Goal: Ask a question

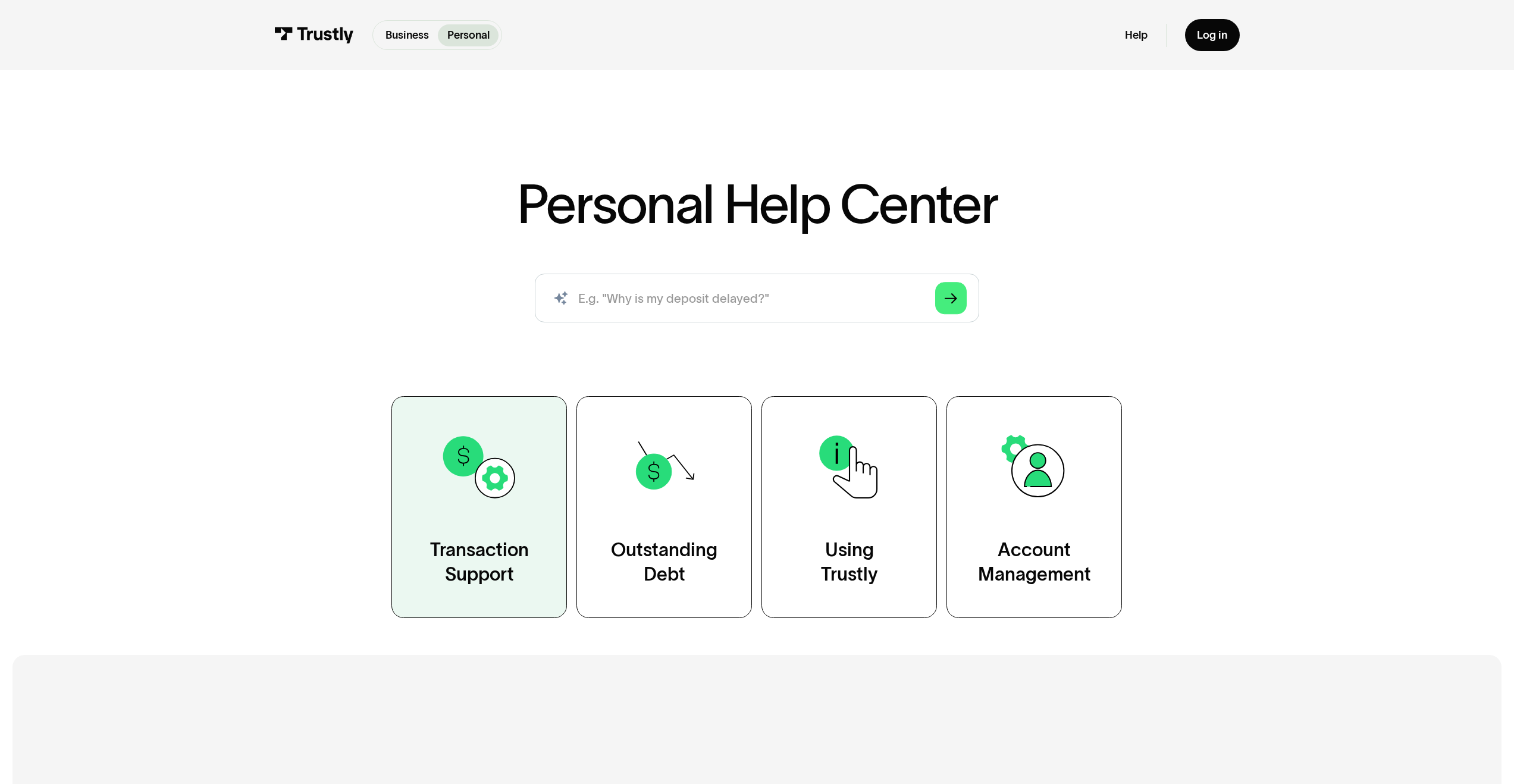
click at [460, 535] on link "Transaction Support" at bounding box center [479, 507] width 175 height 222
